Goal: Information Seeking & Learning: Learn about a topic

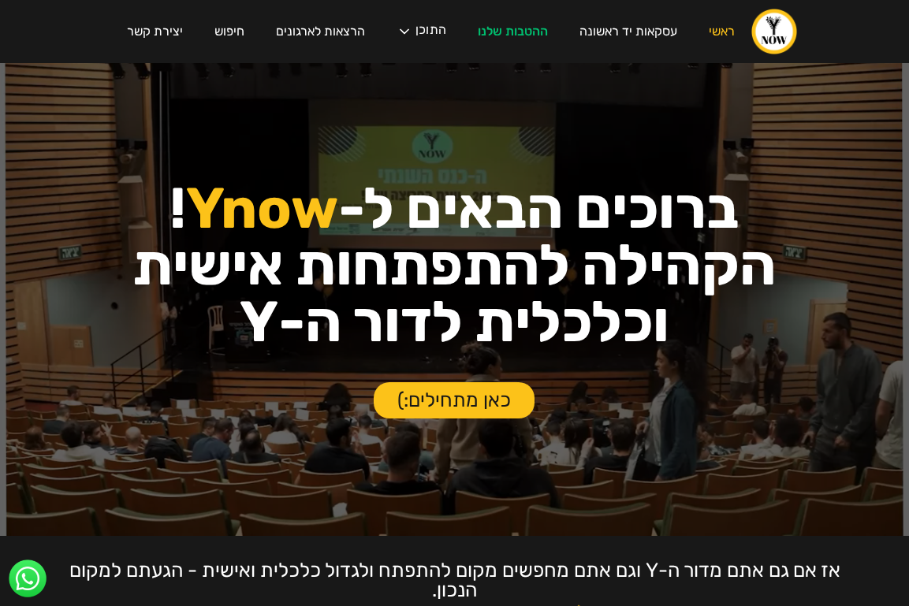
click at [422, 31] on div "עסקת פריסייל קבוצתית בצומת סביון לחברי הקהילה! ‍ אחרי חצי שנה של חיפושים, נכנסה…" at bounding box center [454, 303] width 909 height 606
click at [415, 32] on div "עסקת פריסייל קבוצתית בצומת סביון לחברי הקהילה! ‍ אחרי חצי שנה של חיפושים, נכנסה…" at bounding box center [454, 303] width 909 height 606
click at [433, 30] on div "עסקת פריסייל קבוצתית בצומת סביון לחברי הקהילה! ‍ אחרי חצי שנה של חיפושים, נכנסה…" at bounding box center [454, 303] width 909 height 606
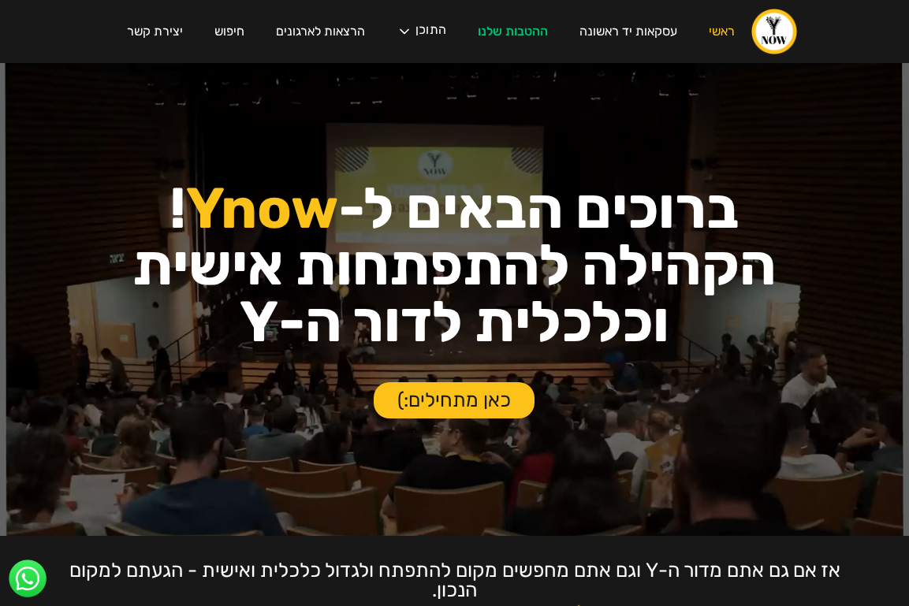
click at [415, 34] on div "עסקת פריסייל קבוצתית בצומת סביון לחברי הקהילה! ‍ אחרי חצי שנה של חיפושים, נכנסה…" at bounding box center [454, 303] width 909 height 606
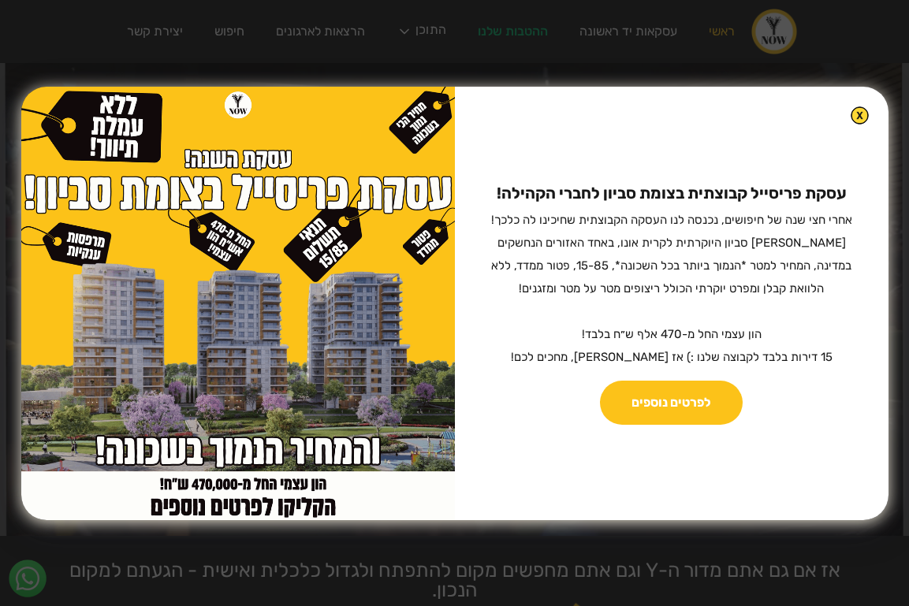
click at [850, 114] on img at bounding box center [859, 115] width 18 height 18
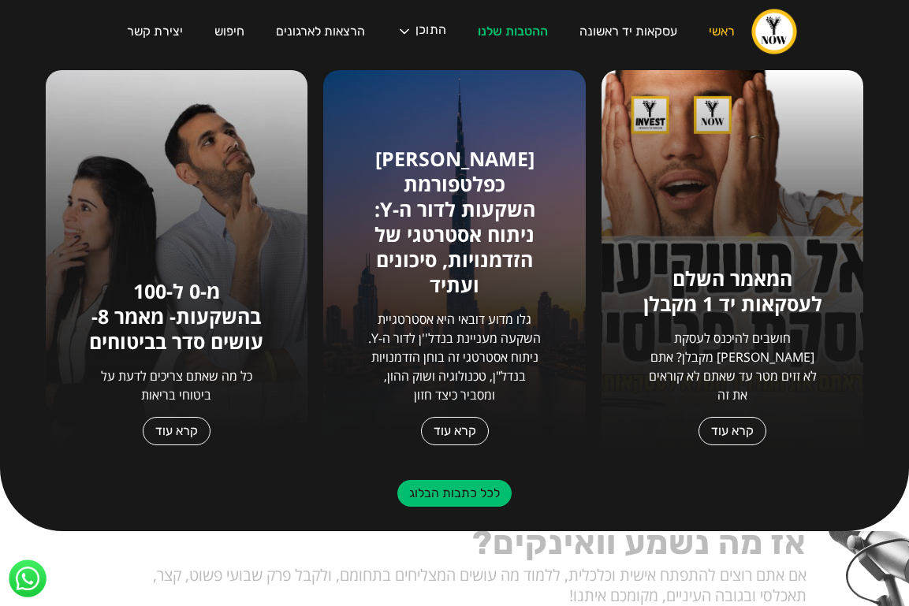
scroll to position [730, 0]
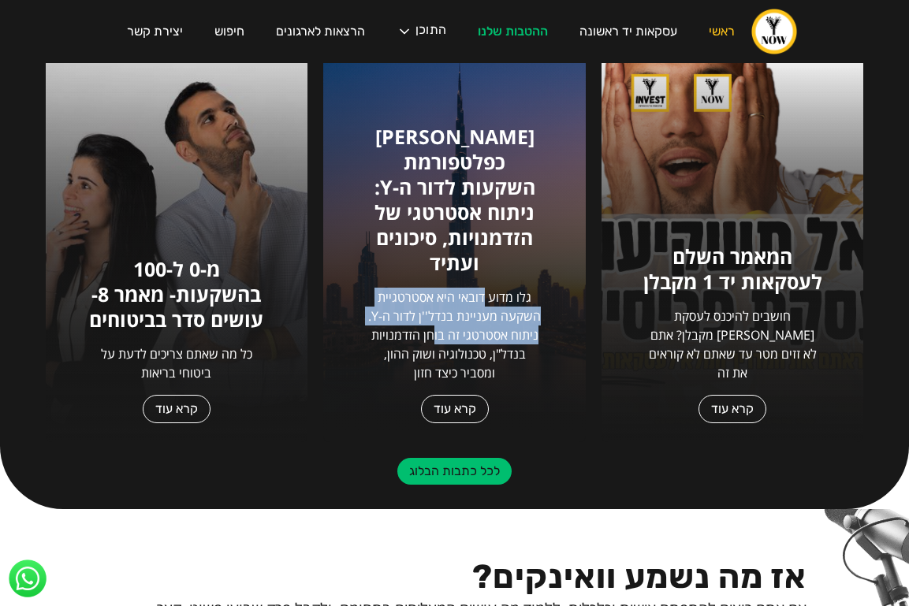
drag, startPoint x: 485, startPoint y: 297, endPoint x: 432, endPoint y: 339, distance: 67.3
click at [432, 339] on p "גלו מדוע דובאי היא אסטרטגיית השקעה מעניינת בנדל''ן לדור ה-Y. ניתוח אסטרטגי זה ב…" at bounding box center [455, 335] width 180 height 95
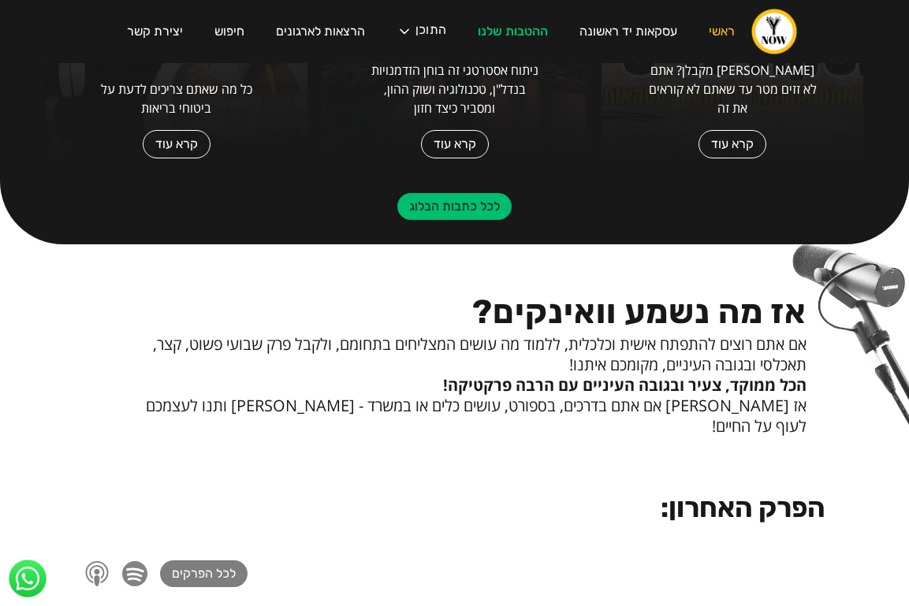
scroll to position [1083, 0]
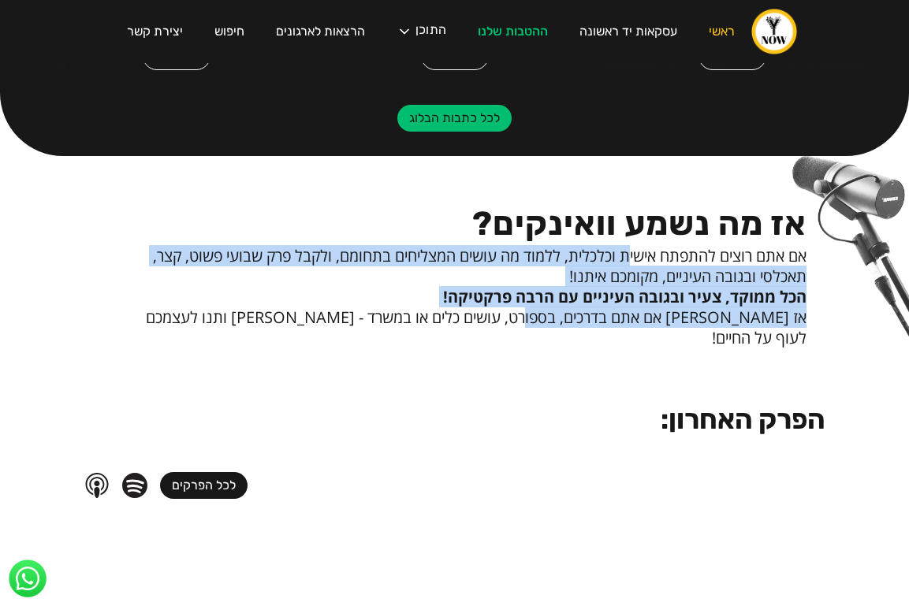
drag, startPoint x: 624, startPoint y: 252, endPoint x: 564, endPoint y: 307, distance: 81.4
click at [564, 308] on div "אז מה נשמע וואינקים? אם אתם רוצים להתפתח אישית וכלכלית, ללמוד מה עושים המצליחים…" at bounding box center [467, 271] width 678 height 154
click at [564, 307] on p "אז [PERSON_NAME] אם אתם בדרכים, בספורט, עושים כלים או במשרד - [PERSON_NAME] ותנ…" at bounding box center [467, 327] width 678 height 41
drag, startPoint x: 585, startPoint y: 262, endPoint x: 537, endPoint y: 319, distance: 73.9
click at [537, 319] on div "אז מה נשמע וואינקים? אם אתם רוצים להתפתח אישית וכלכלית, ללמוד מה עושים המצליחים…" at bounding box center [467, 271] width 678 height 154
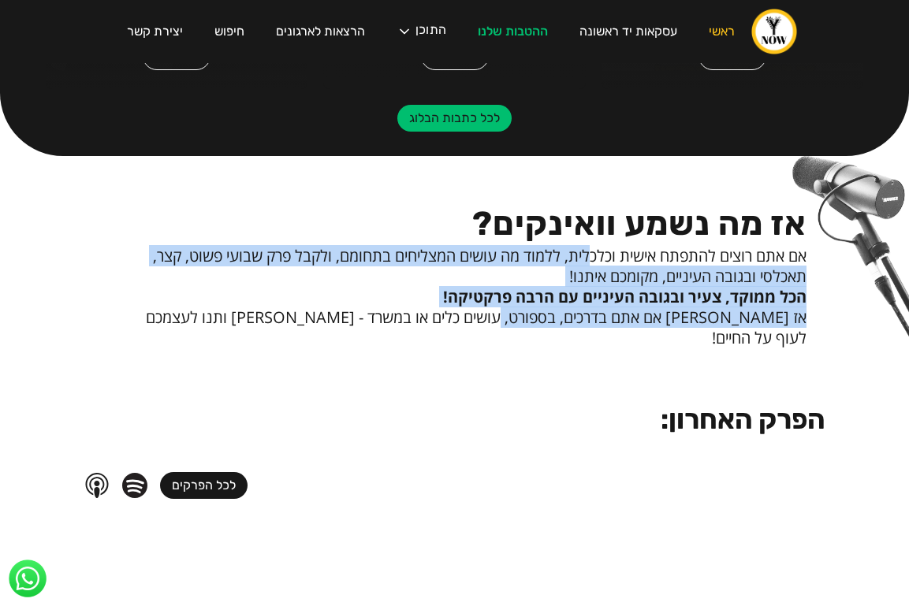
click at [537, 319] on p "אז [PERSON_NAME] אם אתם בדרכים, בספורט, עושים כלים או במשרד - [PERSON_NAME] ותנ…" at bounding box center [467, 327] width 678 height 41
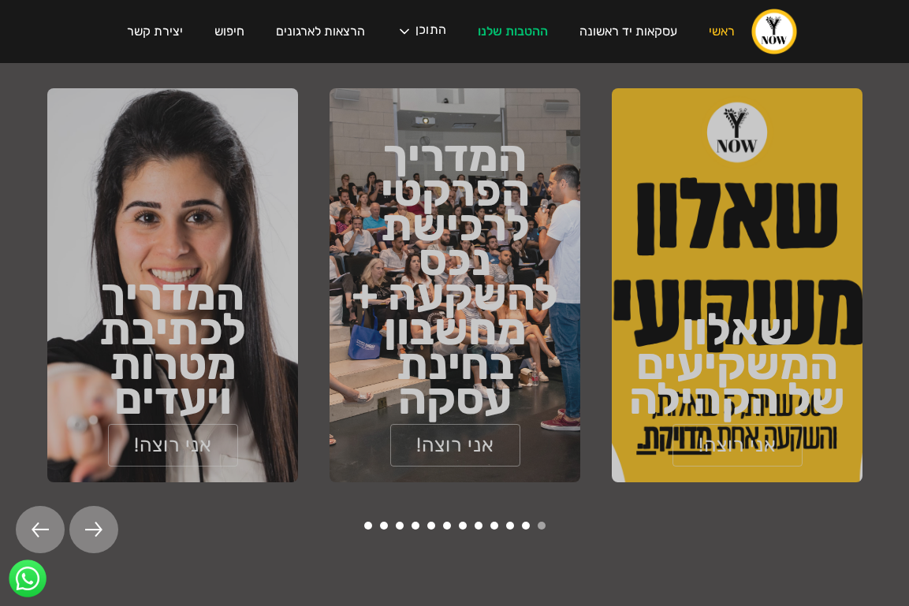
scroll to position [2475, 0]
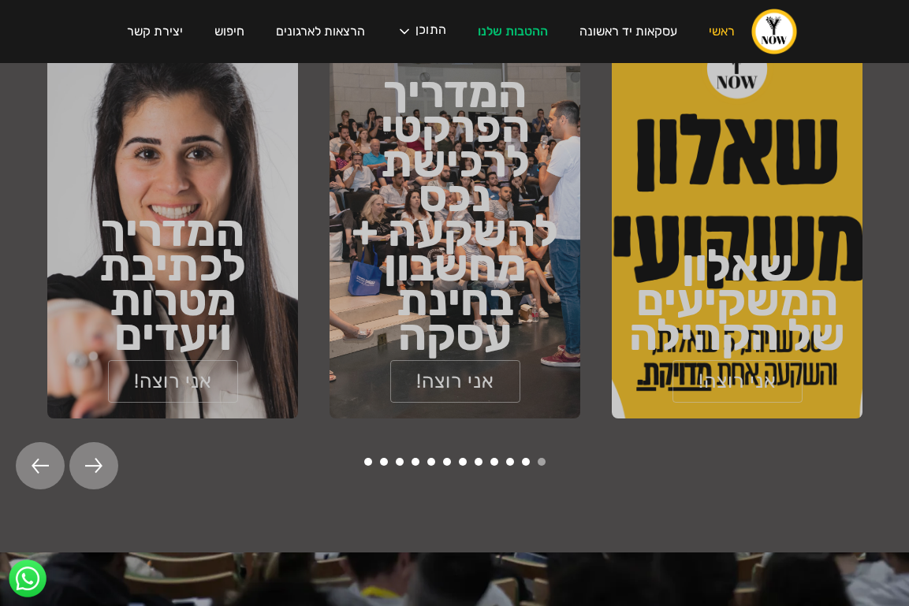
click at [104, 442] on div at bounding box center [93, 465] width 49 height 47
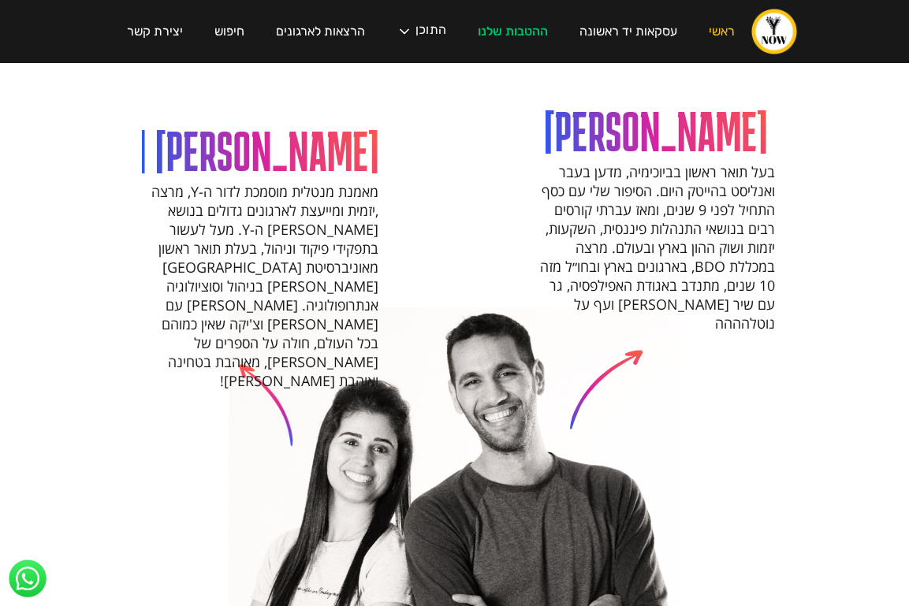
scroll to position [1590, 0]
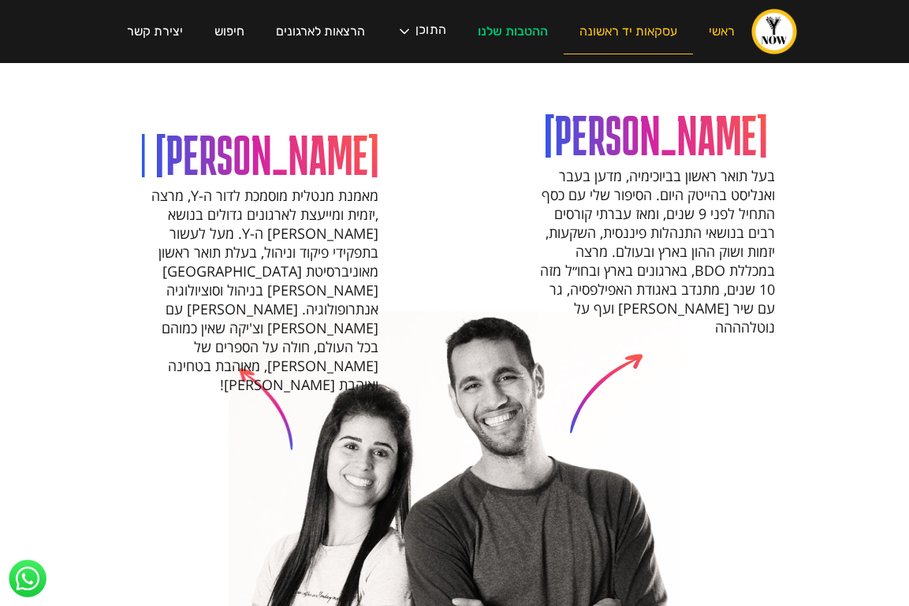
click at [608, 30] on link "עסקאות יד ראשונה" at bounding box center [627, 31] width 129 height 45
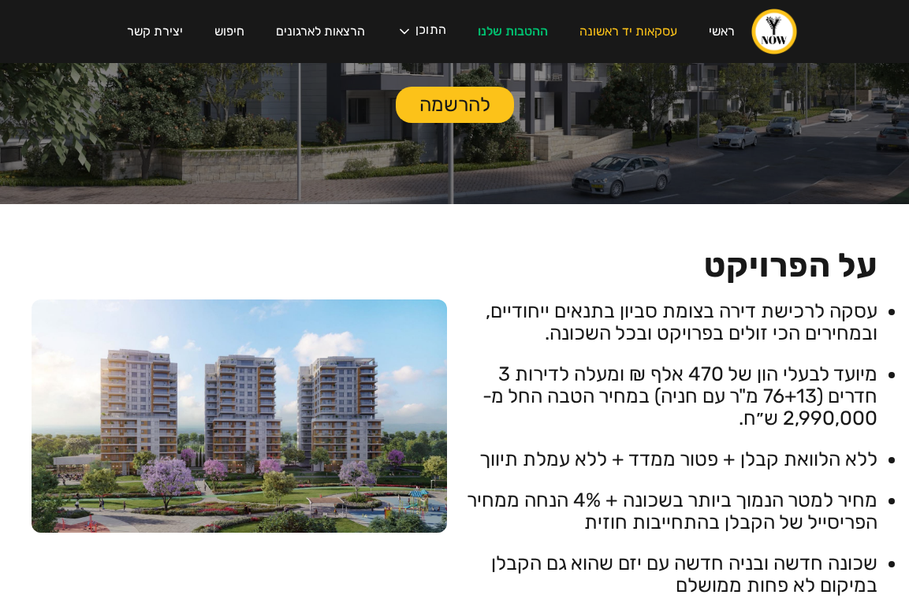
scroll to position [334, 0]
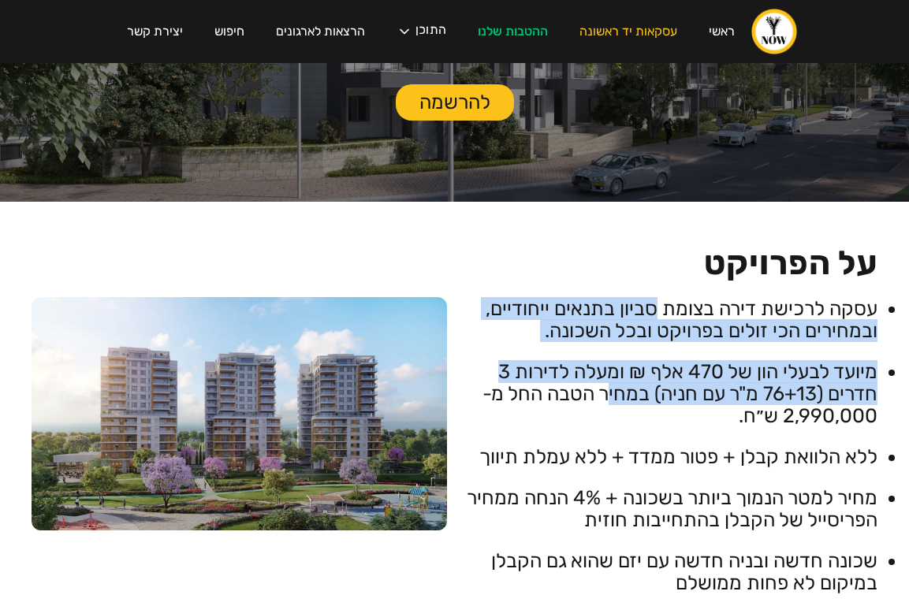
drag, startPoint x: 653, startPoint y: 308, endPoint x: 602, endPoint y: 397, distance: 102.7
click at [602, 397] on ul "עסקה לרכישת דירה בצומת סביון בתנאים ייחודיים, ובמחירים הכי זולים בפרויקט ובכל ה…" at bounding box center [670, 446] width 415 height 296
click at [602, 397] on li "מיועד לבעלי הון של 470 אלף ₪ ומעלה לדירות 3 חדרים (76+13 מ"ר עם חניה) במחיר הטב…" at bounding box center [670, 394] width 415 height 66
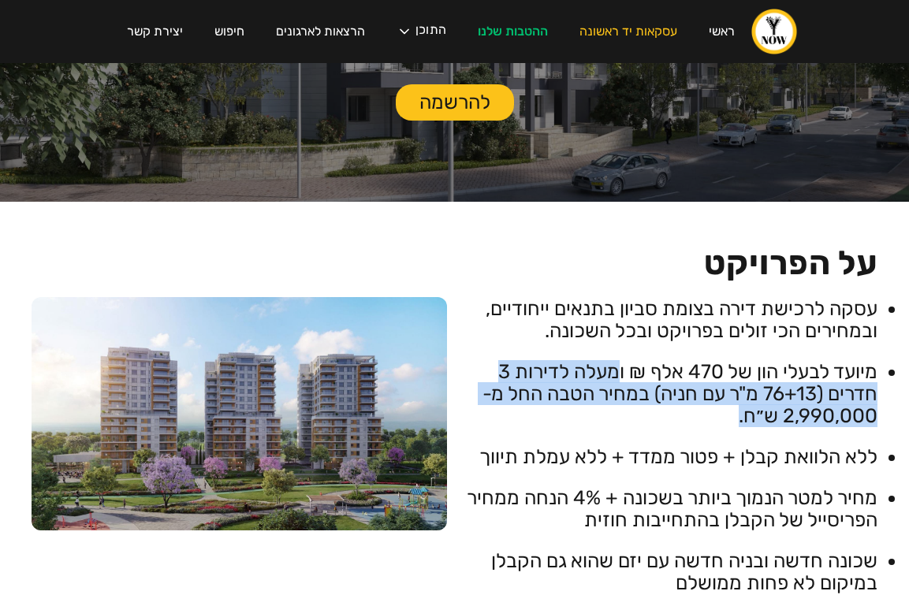
drag, startPoint x: 614, startPoint y: 370, endPoint x: 622, endPoint y: 415, distance: 45.6
click at [622, 415] on li "מיועד לבעלי הון של 470 אלף ₪ ומעלה לדירות 3 חדרים (76+13 מ"ר עם חניה) במחיר הטב…" at bounding box center [670, 394] width 415 height 66
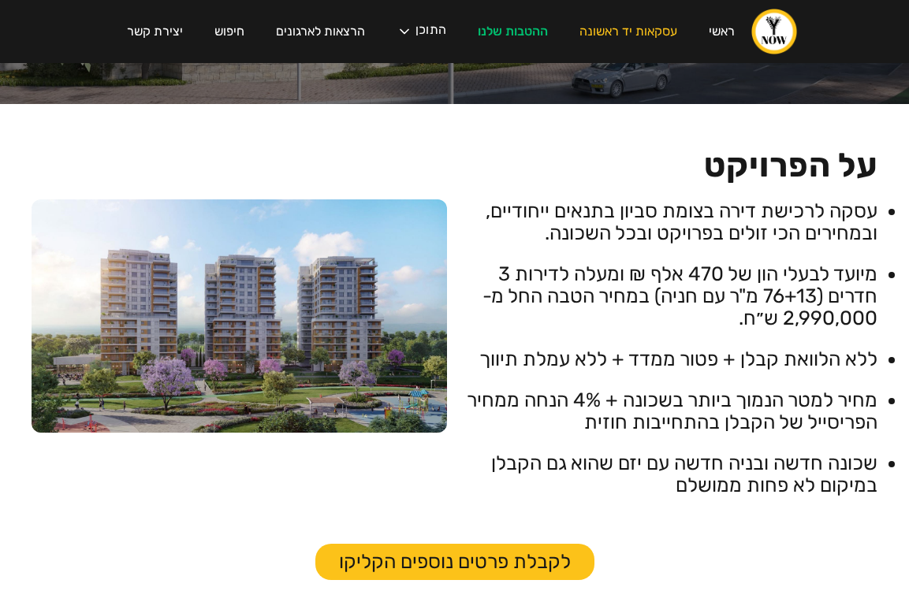
scroll to position [434, 0]
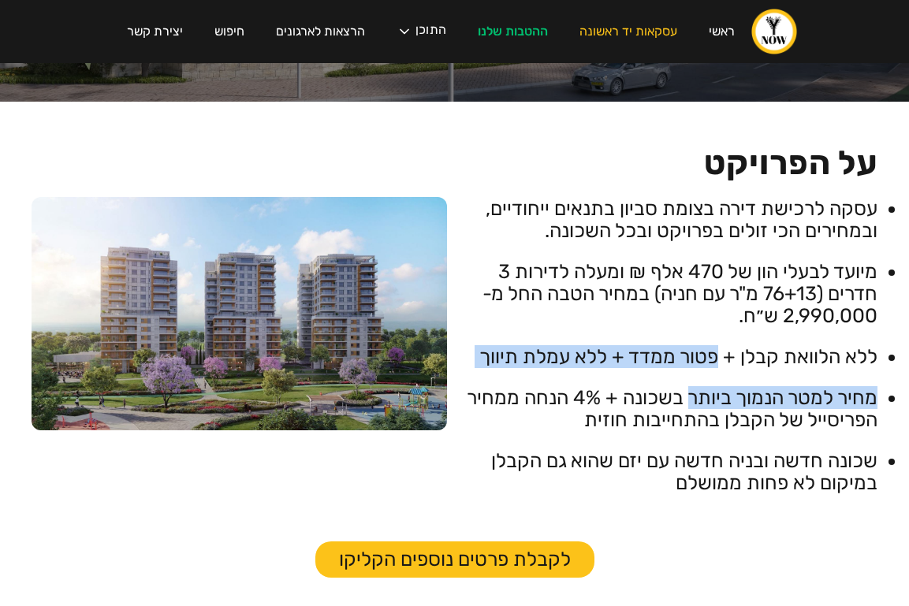
drag, startPoint x: 720, startPoint y: 355, endPoint x: 690, endPoint y: 394, distance: 48.9
click at [690, 394] on ul "עסקה לרכישת דירה בצומת סביון בתנאים ייחודיים, ובמחירים הכי זולים בפרויקט ובכל ה…" at bounding box center [670, 346] width 415 height 296
click at [690, 394] on li "מחיר למטר הנמוך ביותר בשכונה + 4% הנחה ממחיר הפריסייל של הקבלן בהתחייבות חוזית" at bounding box center [670, 409] width 415 height 44
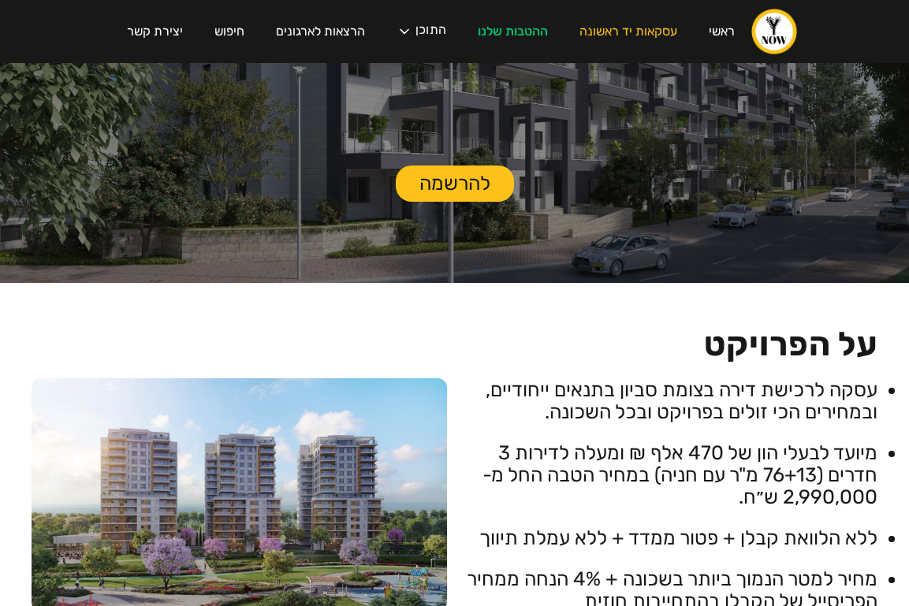
scroll to position [0, 0]
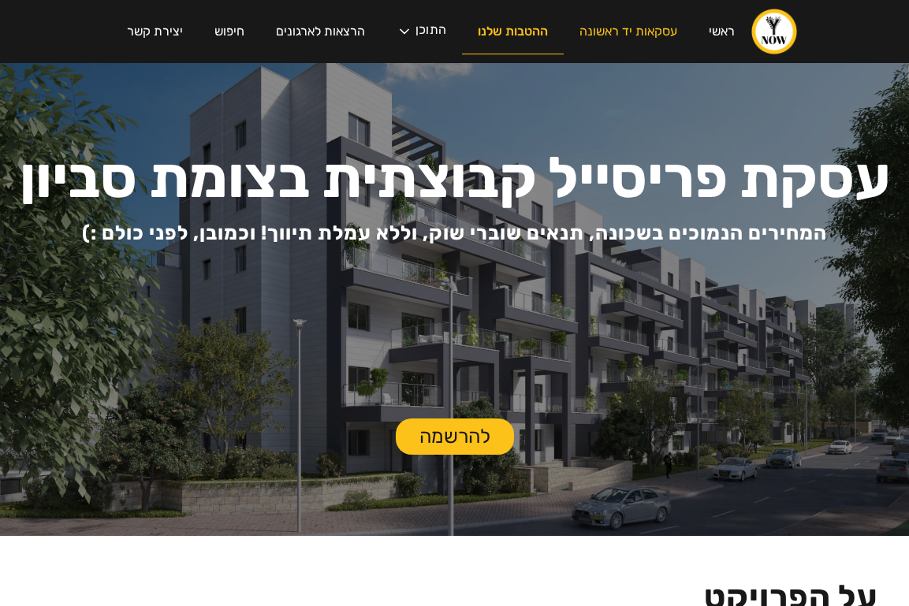
click at [499, 31] on link "ההטבות שלנו" at bounding box center [513, 31] width 102 height 45
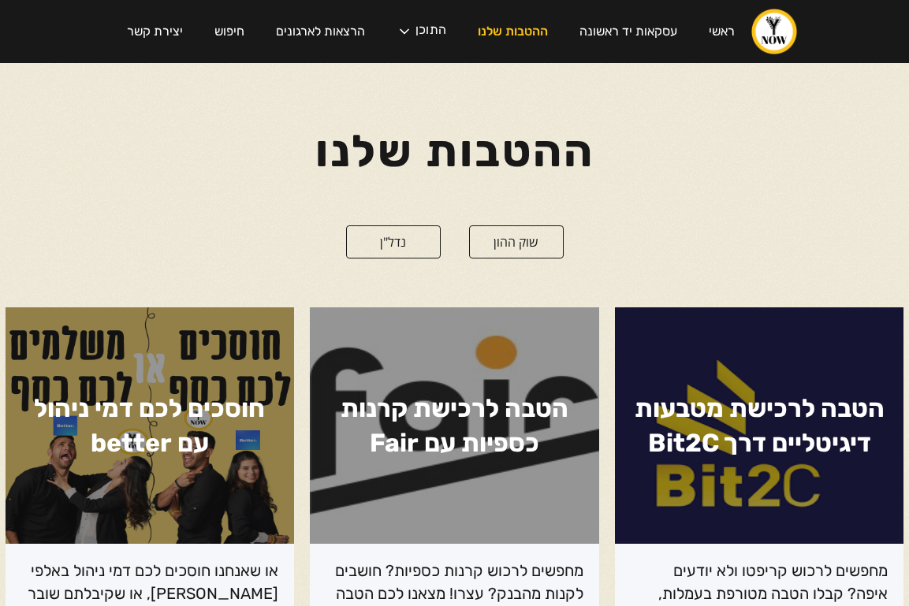
click at [776, 36] on img "home" at bounding box center [773, 31] width 47 height 47
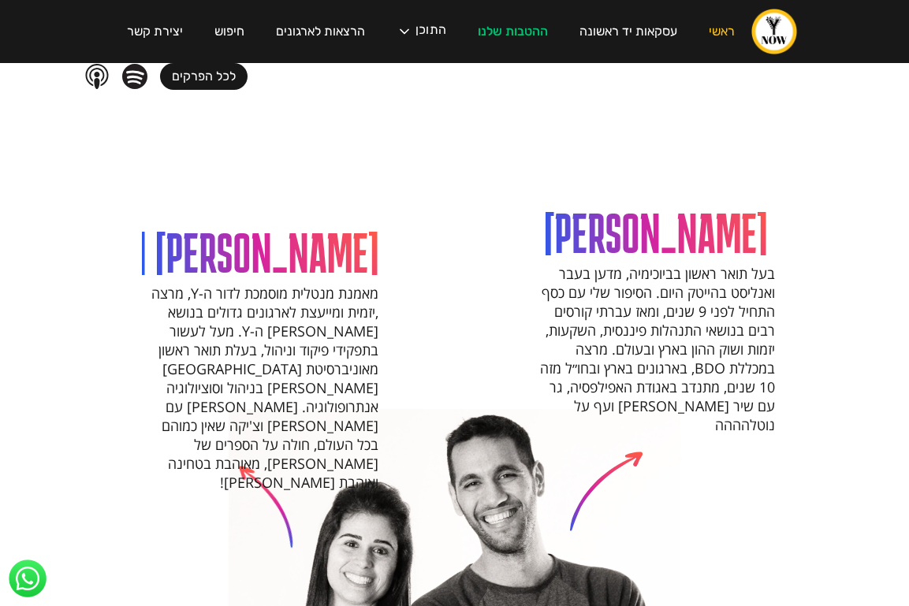
scroll to position [1493, 0]
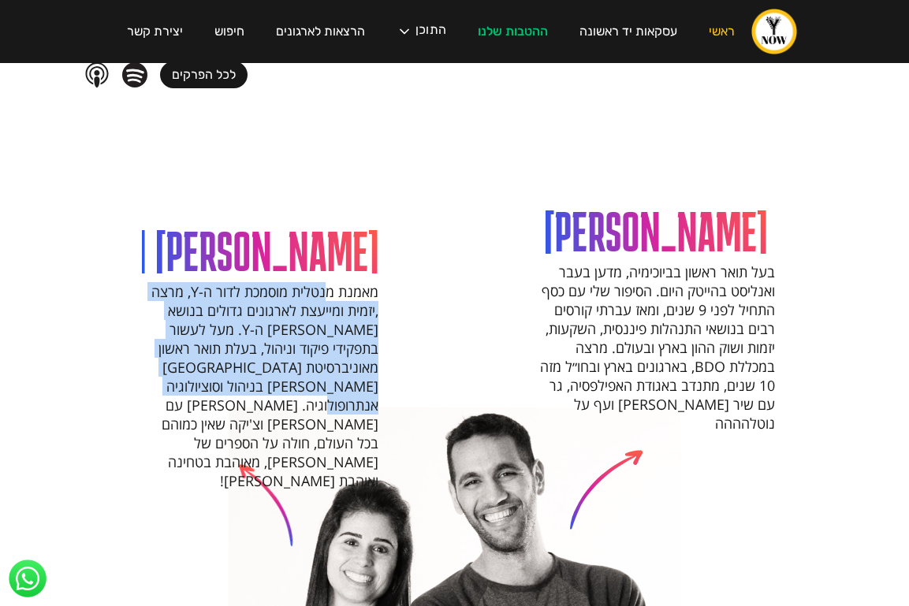
drag, startPoint x: 328, startPoint y: 271, endPoint x: 279, endPoint y: 359, distance: 100.2
click at [279, 359] on p "מאמנת מנטלית מוסמכת לדור ה-Y, מרצה ,יזמית ומייעצת לארגונים גדולים בנושא [PERSON…" at bounding box center [260, 358] width 236 height 266
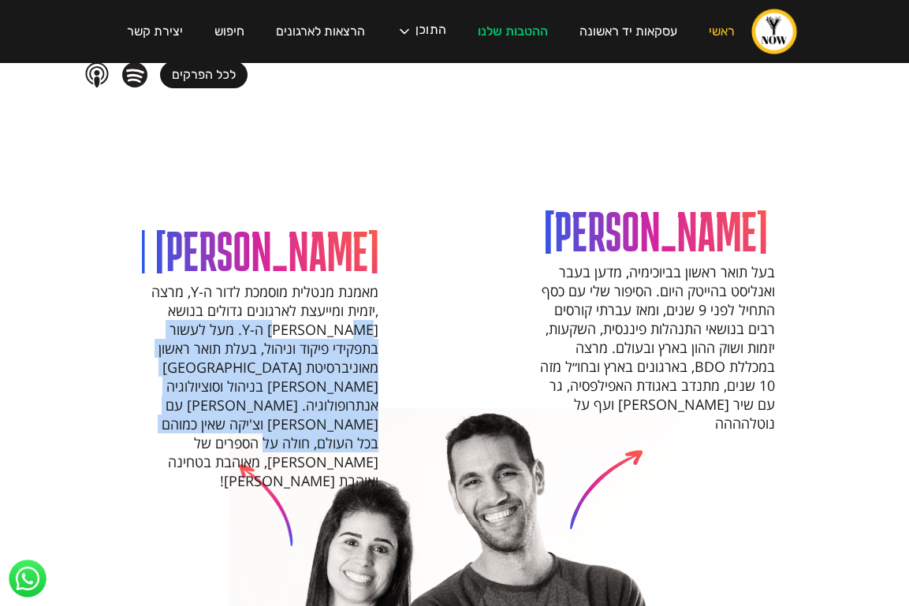
drag, startPoint x: 339, startPoint y: 309, endPoint x: 257, endPoint y: 407, distance: 128.1
click at [258, 409] on p "מאמנת מנטלית מוסמכת לדור ה-Y, מרצה ,יזמית ומייעצת לארגונים גדולים בנושא דור ה-Y…" at bounding box center [260, 358] width 236 height 266
click at [342, 385] on p "מאמנת מנטלית מוסמכת לדור ה-Y, מרצה ,יזמית ומייעצת לארגונים גדולים בנושא דור ה-Y…" at bounding box center [260, 358] width 236 height 266
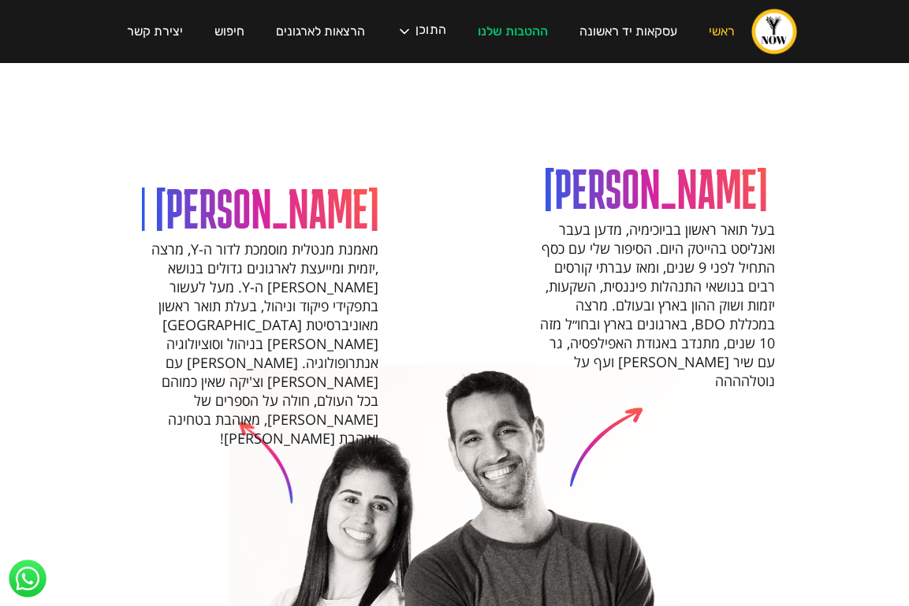
scroll to position [1534, 0]
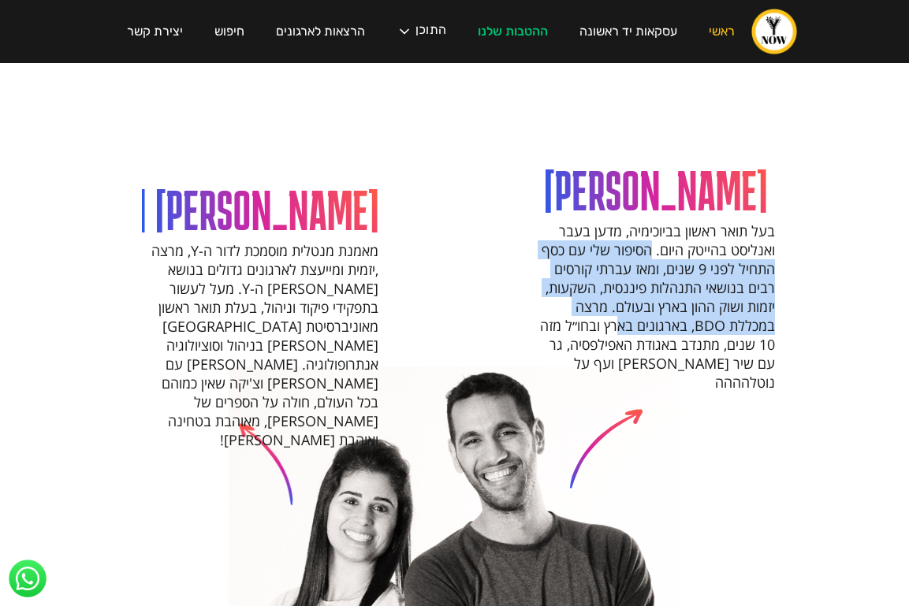
drag, startPoint x: 653, startPoint y: 231, endPoint x: 621, endPoint y: 296, distance: 72.6
click at [622, 297] on p "בעל תואר ראשון בביוכימיה, מדען בעבר ואנליסט בהייטק היום. הסיפור שלי עם כסף התחי…" at bounding box center [656, 278] width 236 height 228
drag, startPoint x: 679, startPoint y: 216, endPoint x: 648, endPoint y: 303, distance: 92.0
click at [649, 303] on p "בעל תואר ראשון בביוכימיה, מדען בעבר ואנליסט בהייטק היום. הסיפור שלי עם כסף התחי…" at bounding box center [656, 278] width 236 height 228
click at [648, 303] on p "בעל תואר ראשון בביוכימיה, מדען בעבר ואנליסט בהייטק היום. הסיפור שלי עם כסף התחי…" at bounding box center [656, 278] width 236 height 228
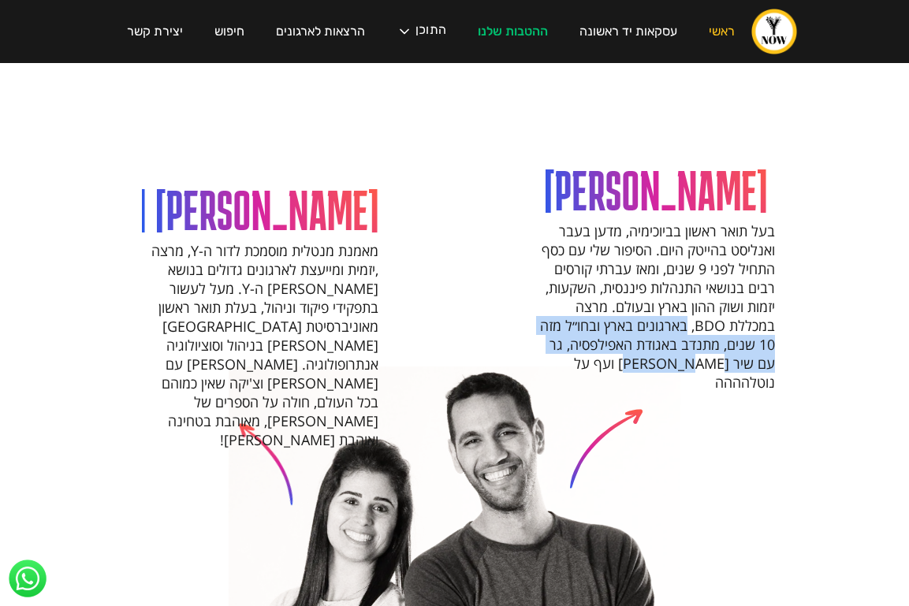
drag, startPoint x: 688, startPoint y: 309, endPoint x: 669, endPoint y: 332, distance: 29.7
click at [669, 334] on p "בעל תואר ראשון בביוכימיה, מדען בעבר ואנליסט בהייטק היום. הסיפור שלי עם כסף התחי…" at bounding box center [656, 278] width 236 height 228
click at [669, 332] on p "בעל תואר ראשון בביוכימיה, מדען בעבר ואנליסט בהייטק היום. הסיפור שלי עם כסף התחי…" at bounding box center [656, 278] width 236 height 228
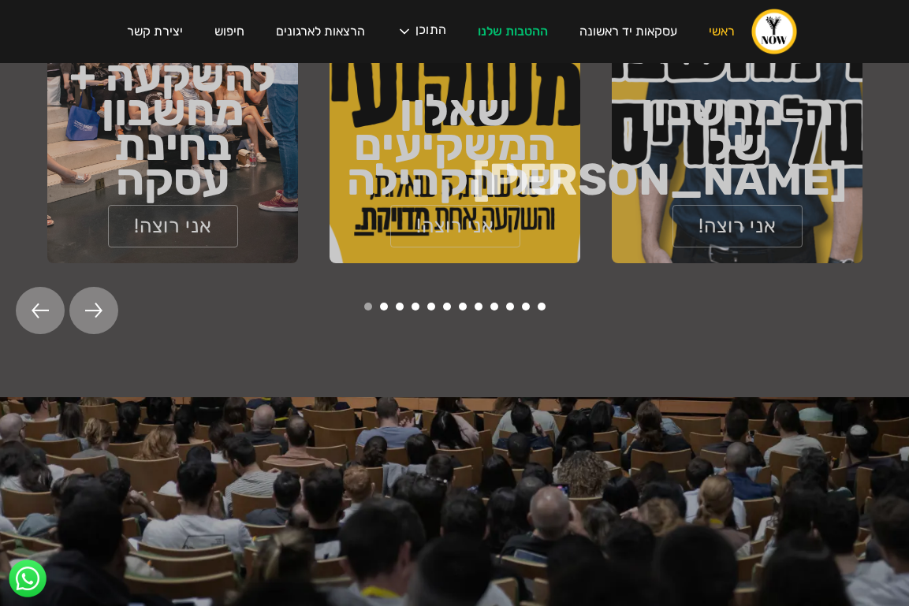
scroll to position [2042, 0]
